Goal: Navigation & Orientation: Find specific page/section

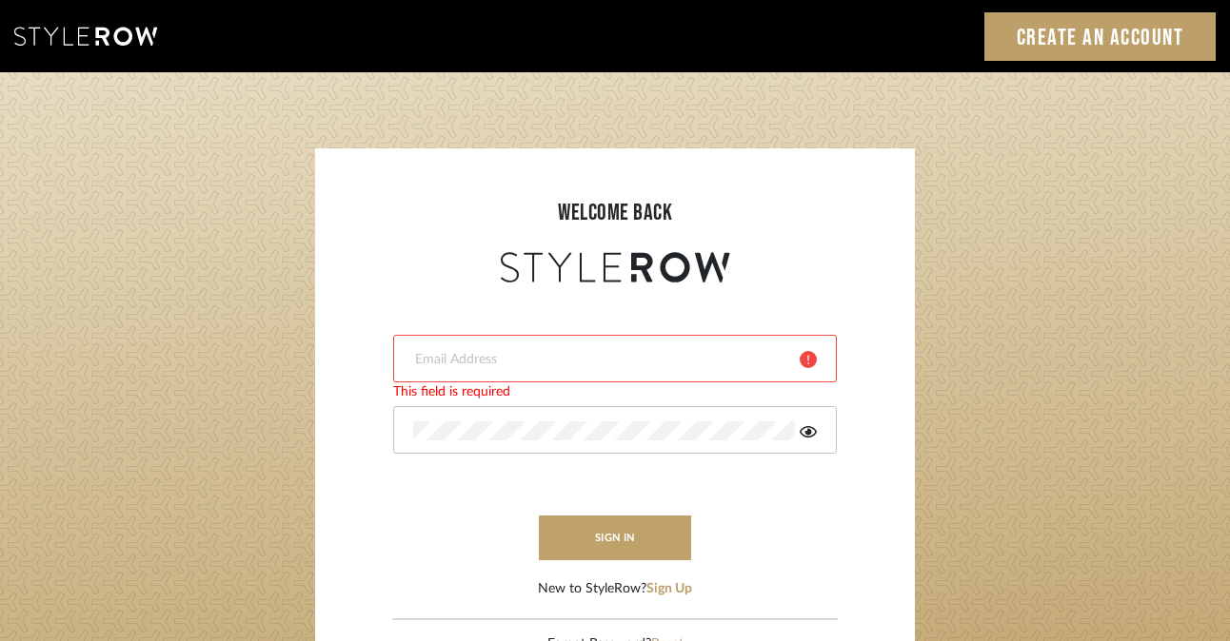
click at [580, 383] on div "This field is required" at bounding box center [615, 393] width 444 height 20
click at [580, 376] on div at bounding box center [615, 359] width 444 height 48
click at [585, 346] on div at bounding box center [615, 359] width 444 height 48
click at [373, 348] on form "This field is required This field is required sign in New to StyleRow? Sign Up" at bounding box center [615, 443] width 562 height 312
click at [429, 360] on input "email" at bounding box center [599, 359] width 372 height 19
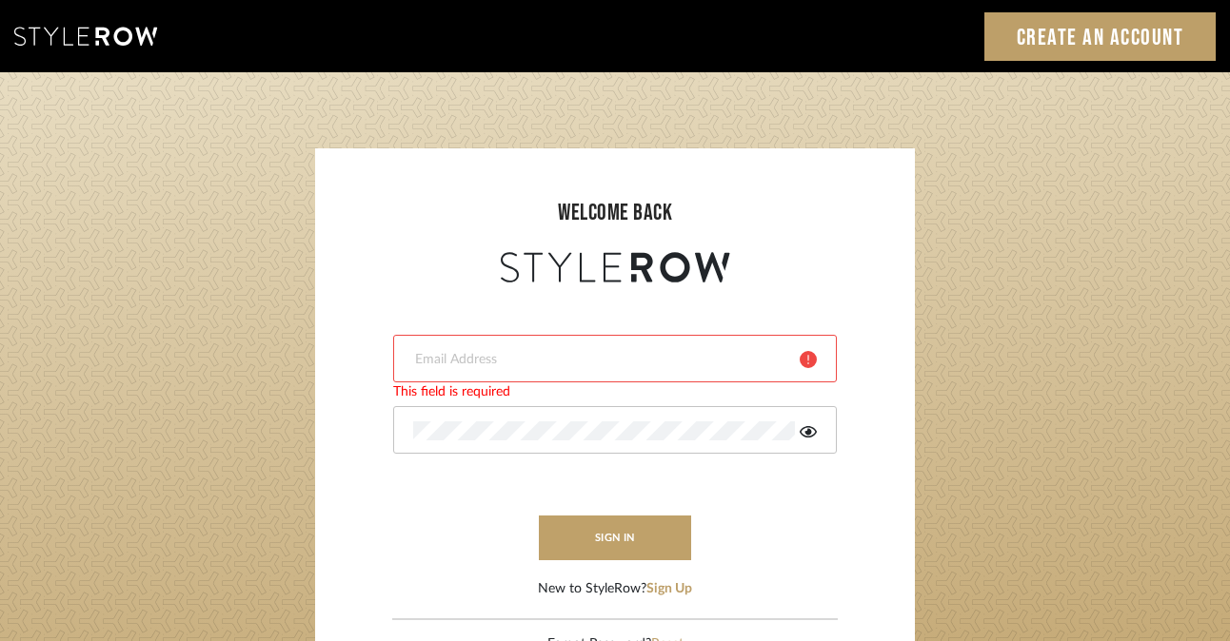
type input "harmony@rihinteriors.com"
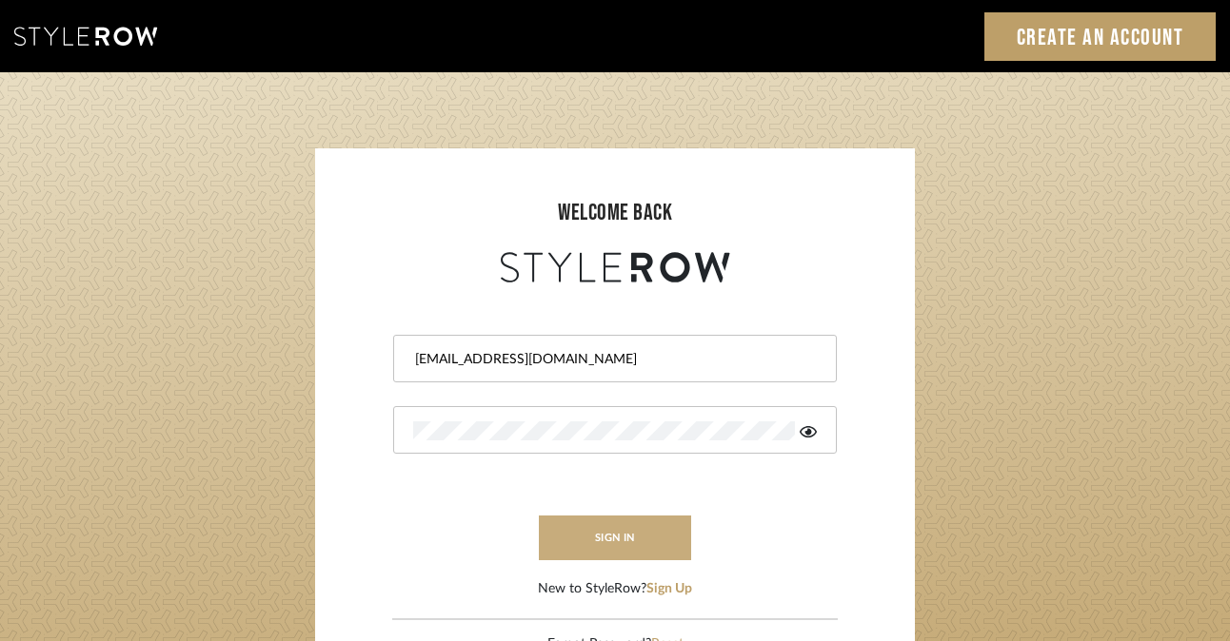
click at [628, 532] on button "sign in" at bounding box center [615, 538] width 152 height 45
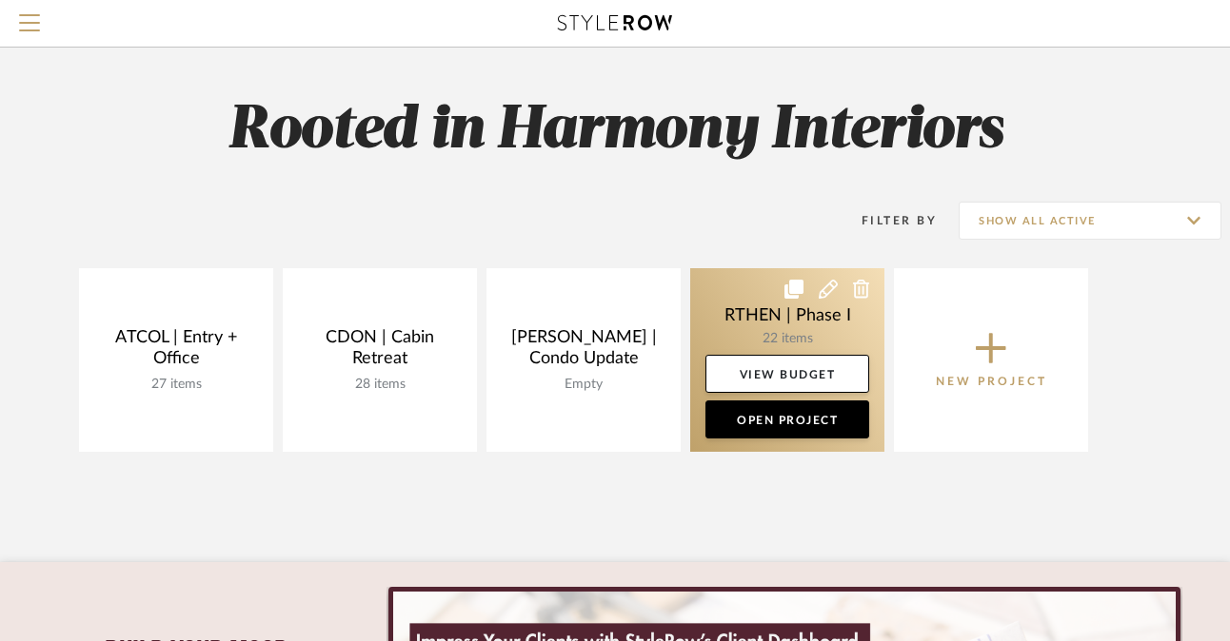
click at [759, 314] on link at bounding box center [787, 360] width 194 height 184
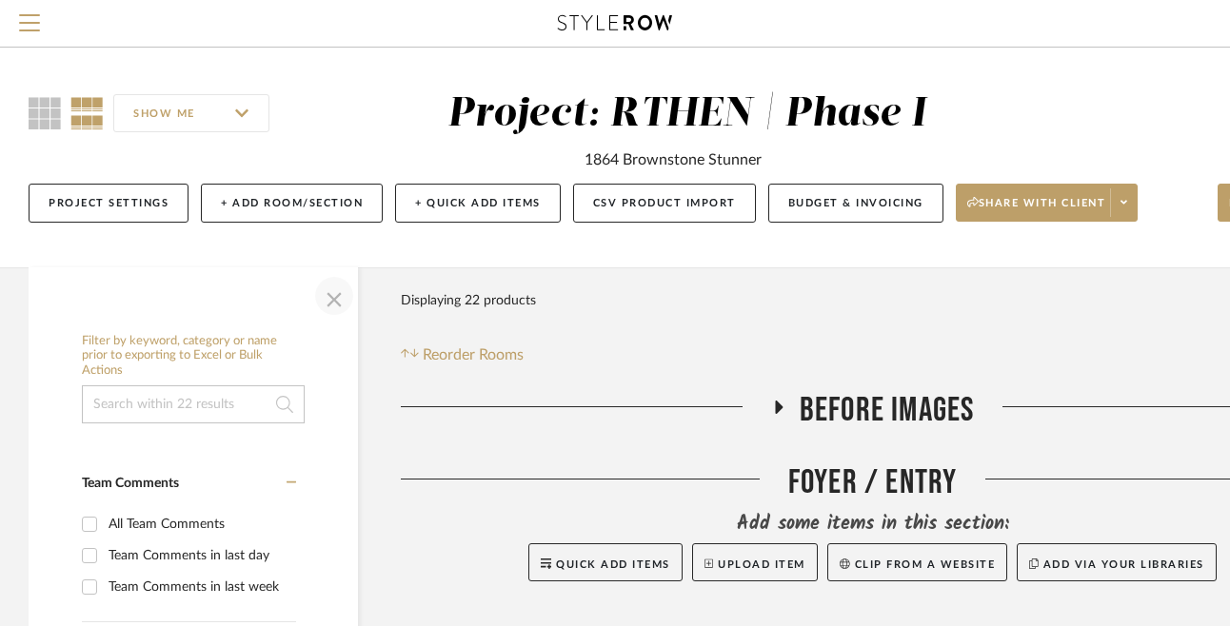
click at [337, 295] on span "button" at bounding box center [334, 296] width 46 height 46
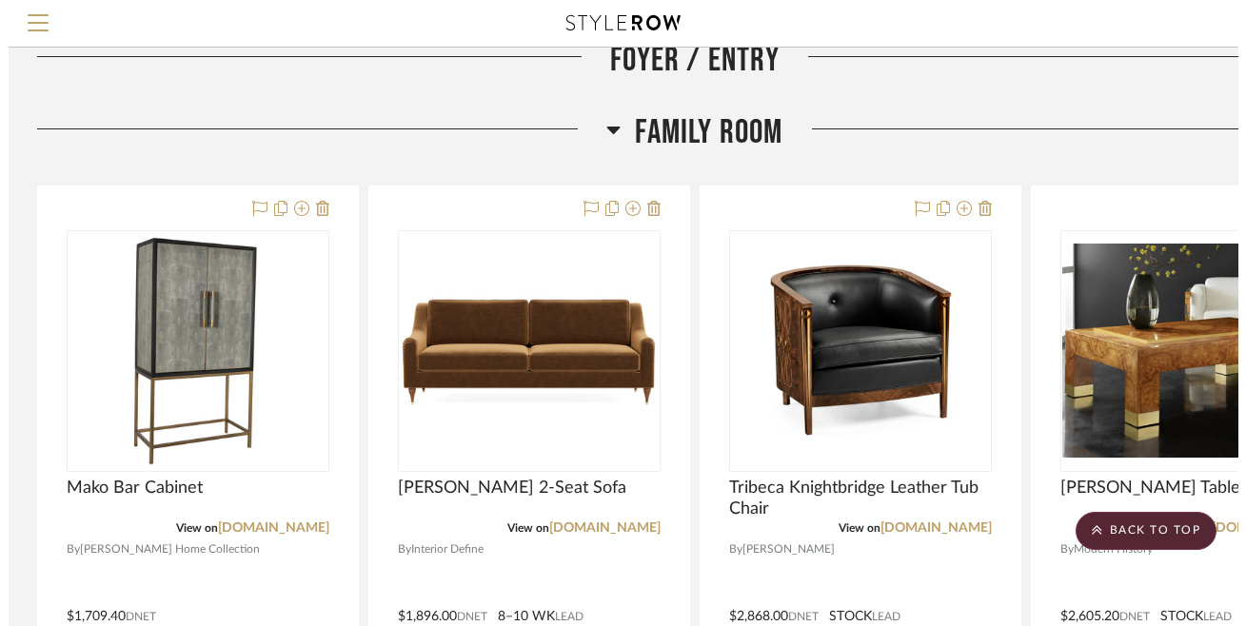
scroll to position [542, 0]
